Goal: Task Accomplishment & Management: Use online tool/utility

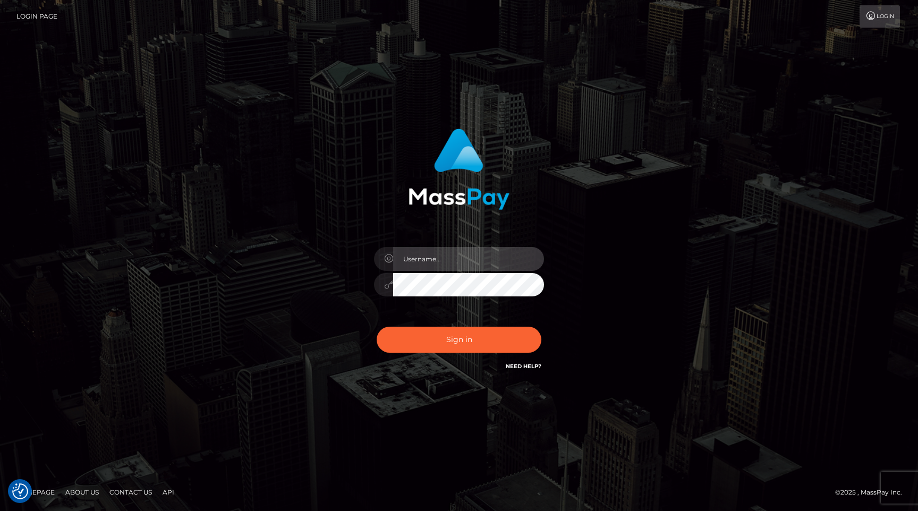
type input "egblue"
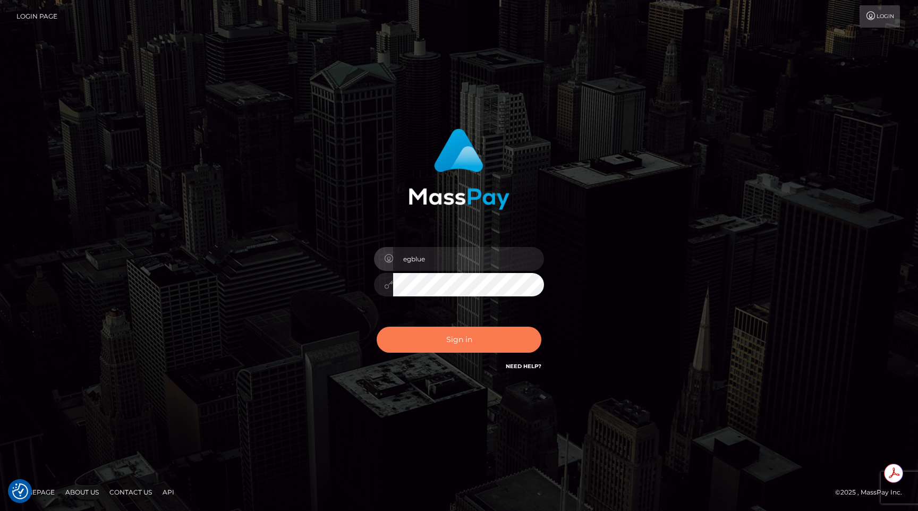
click at [430, 342] on button "Sign in" at bounding box center [459, 340] width 165 height 26
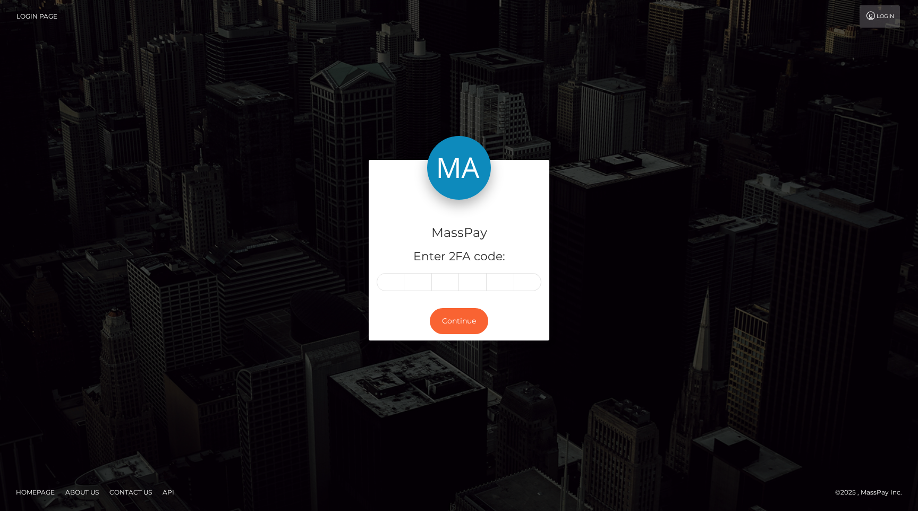
click at [390, 277] on input "text" at bounding box center [391, 282] width 28 height 18
type input "6"
type input "0"
type input "7"
type input "5"
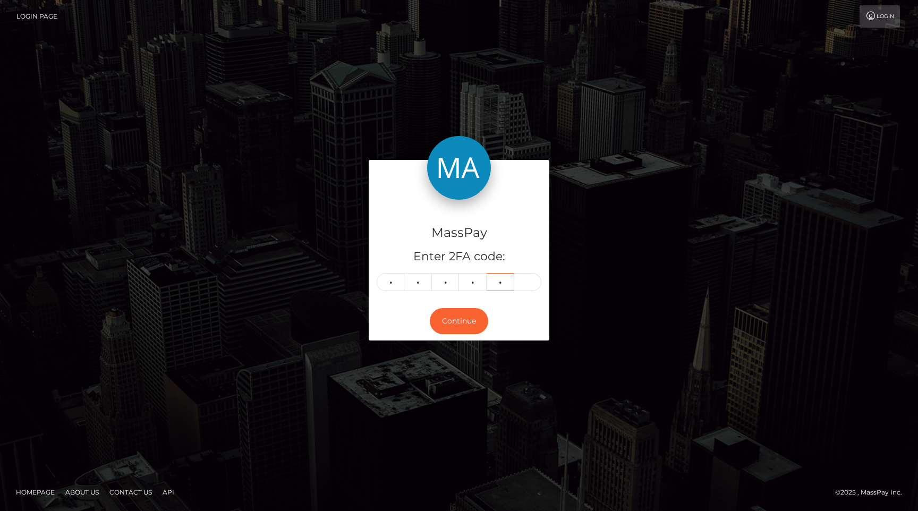
type input "6"
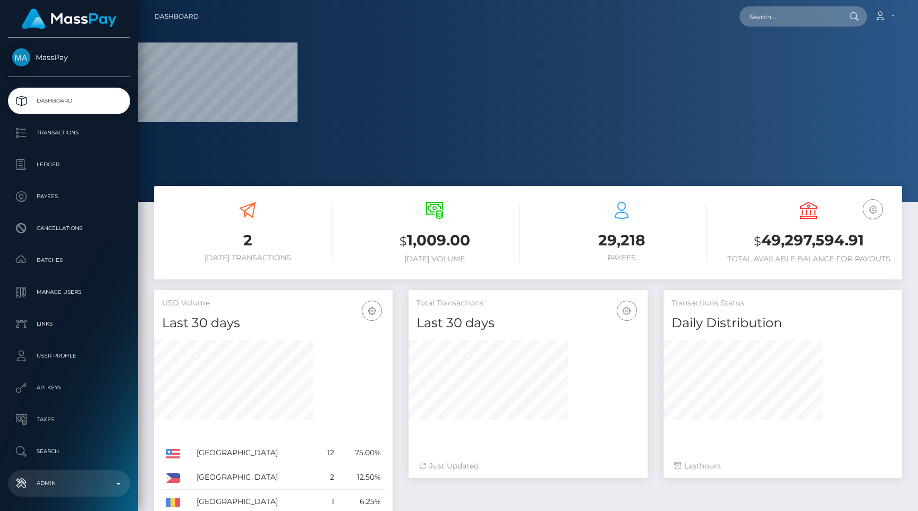
click at [61, 477] on p "Admin" at bounding box center [69, 483] width 114 height 16
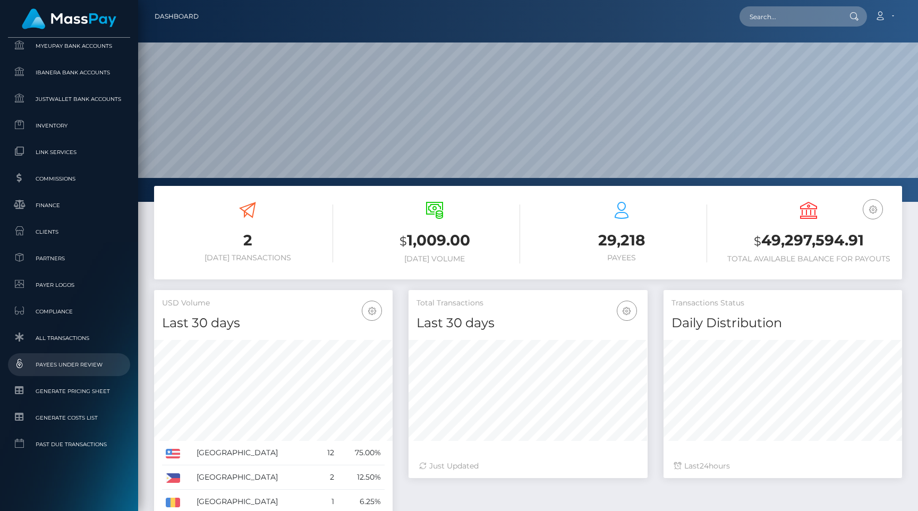
scroll to position [188, 238]
click at [67, 341] on span "All Transactions" at bounding box center [69, 338] width 114 height 12
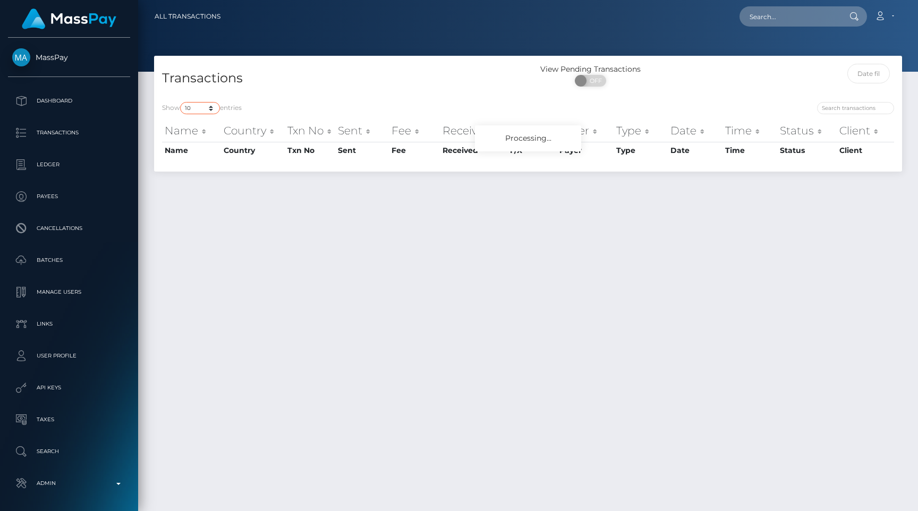
click at [193, 105] on select "10 25 50 100 250 500 1,000 3,500 All" at bounding box center [200, 108] width 40 height 12
select select "250"
click at [181, 102] on select "10 25 50 100 250 500 1,000 3,500 All" at bounding box center [200, 108] width 40 height 12
click at [369, 82] on h4 "Transactions" at bounding box center [341, 78] width 358 height 19
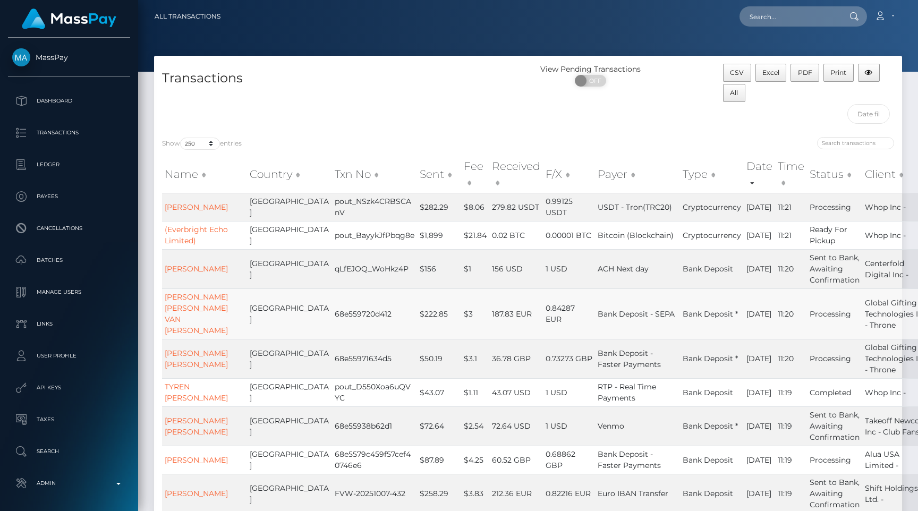
scroll to position [559, 0]
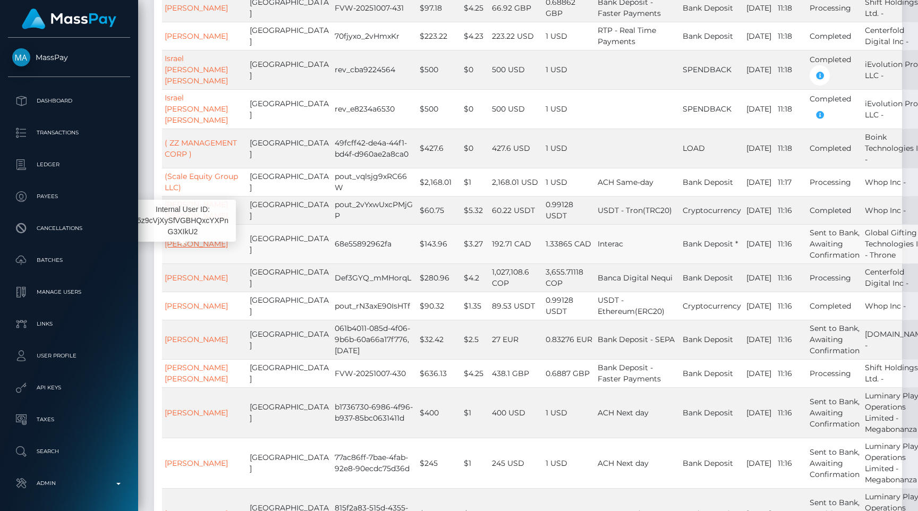
click at [181, 249] on link "BRITNEY BENNETT" at bounding box center [196, 244] width 63 height 10
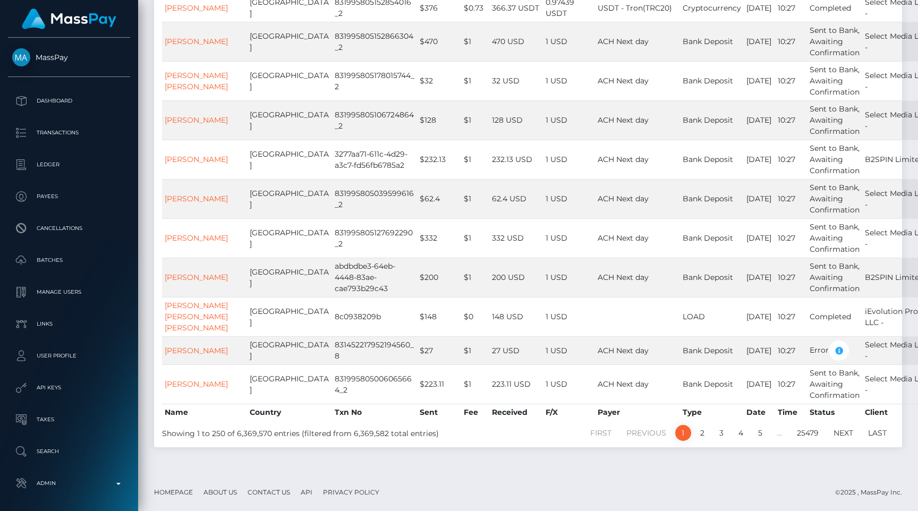
scroll to position [8849, 0]
click at [701, 434] on link "2" at bounding box center [702, 433] width 16 height 16
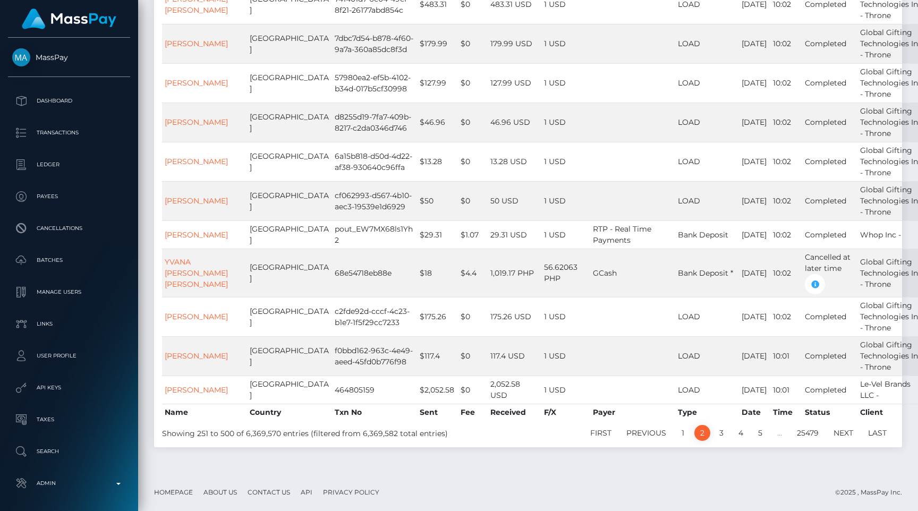
scroll to position [9108, 0]
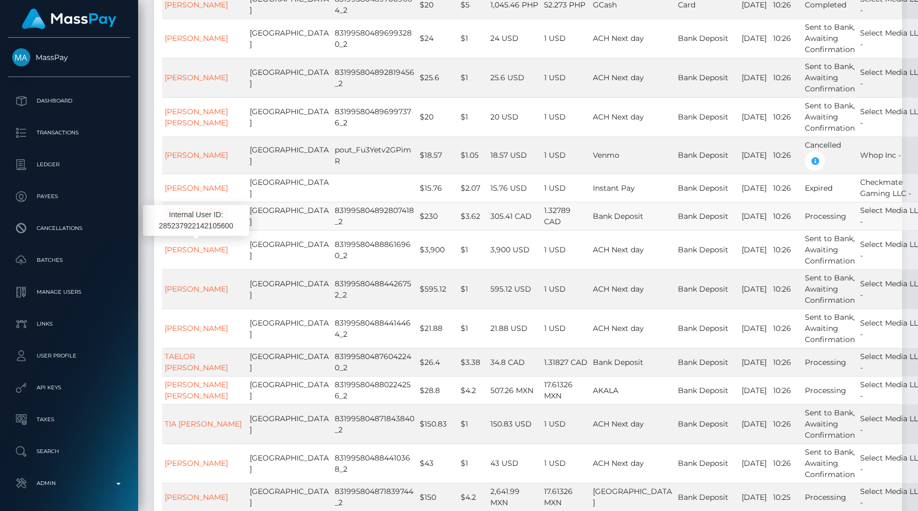
click at [197, 226] on link "KELLEY ASHTON LORI SINKEWICH" at bounding box center [196, 216] width 63 height 21
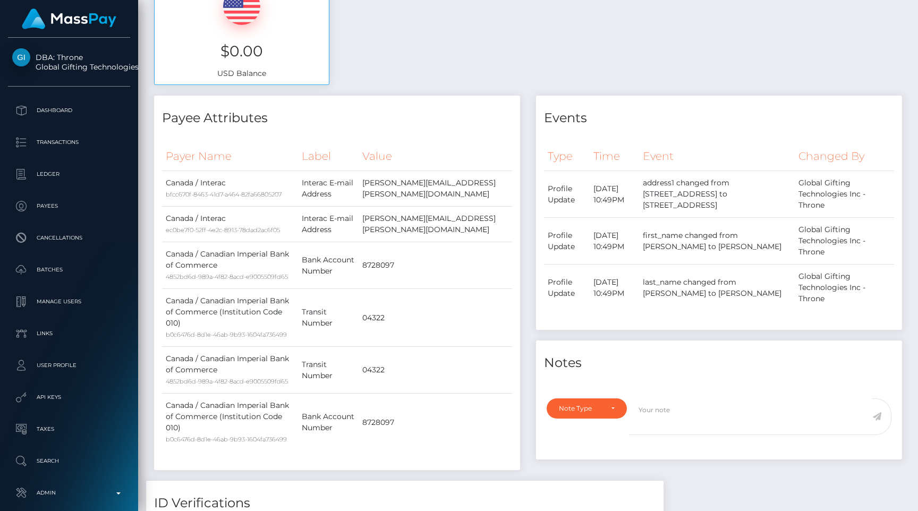
scroll to position [484, 0]
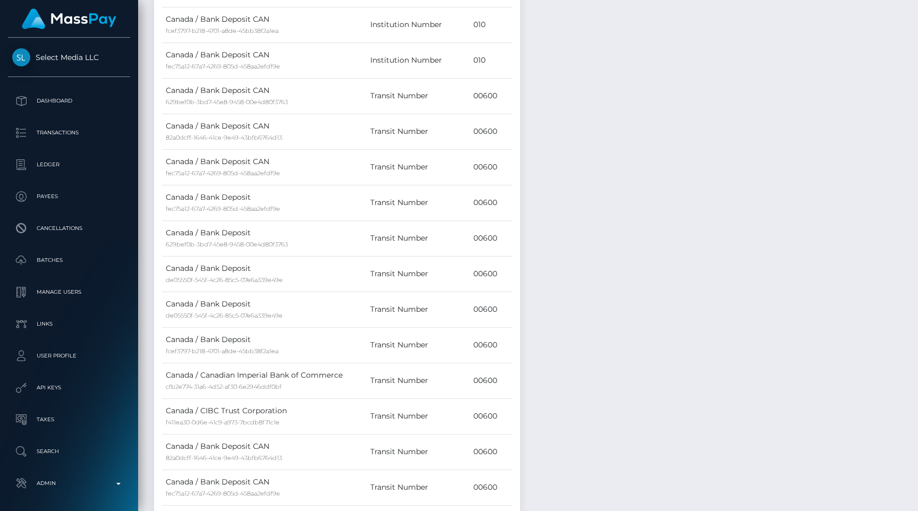
scroll to position [1471, 0]
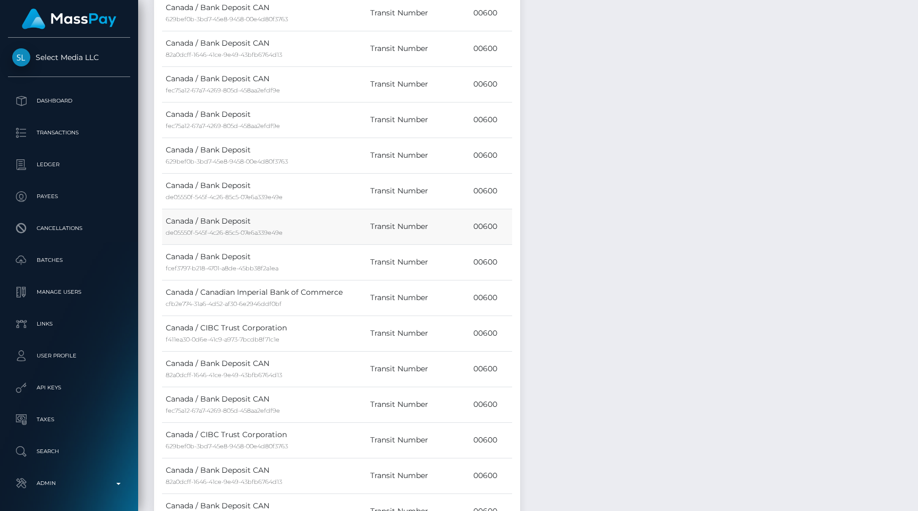
click at [482, 224] on td "00600" at bounding box center [490, 227] width 42 height 36
copy td "00600"
